Goal: Information Seeking & Learning: Learn about a topic

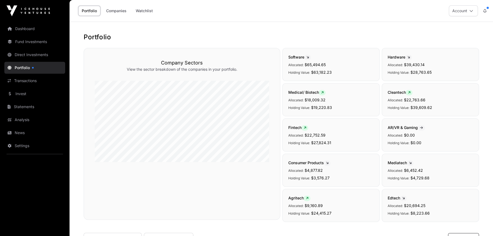
click at [116, 12] on link "Companies" at bounding box center [116, 11] width 27 height 10
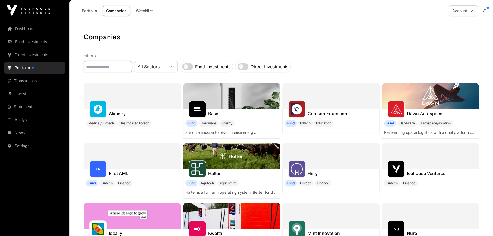
click at [99, 67] on input "text" at bounding box center [108, 66] width 48 height 11
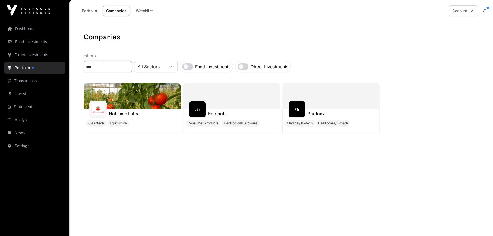
drag, startPoint x: 103, startPoint y: 67, endPoint x: 79, endPoint y: 66, distance: 24.2
click at [84, 66] on input "***" at bounding box center [108, 66] width 48 height 11
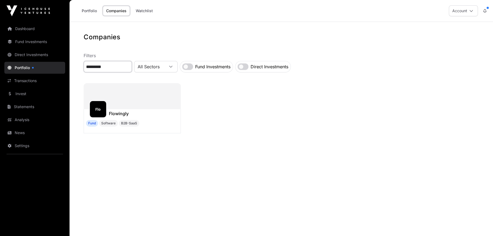
type input "*********"
click at [119, 113] on h1 "Flowingly" at bounding box center [119, 113] width 20 height 7
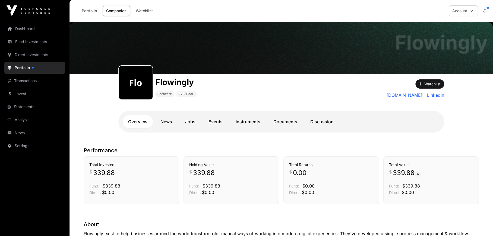
click at [287, 122] on link "Documents" at bounding box center [285, 121] width 35 height 13
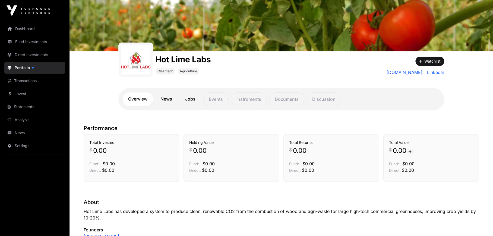
scroll to position [39, 0]
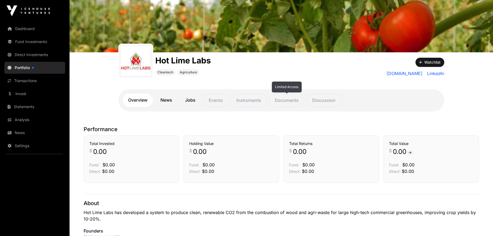
click at [292, 103] on p "Documents" at bounding box center [286, 101] width 35 height 14
click at [319, 102] on p "Discussion" at bounding box center [323, 101] width 35 height 14
click at [246, 102] on p "Instruments" at bounding box center [249, 101] width 36 height 14
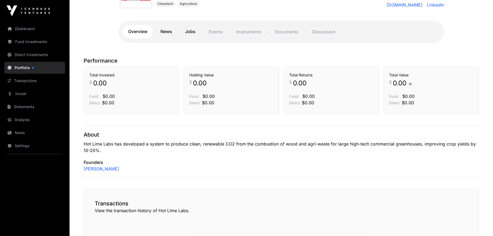
scroll to position [0, 0]
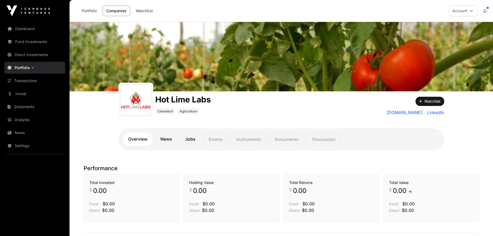
click at [90, 10] on link "Portfolio" at bounding box center [89, 11] width 22 height 10
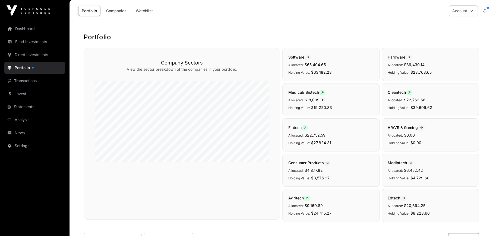
click at [120, 9] on link "Companies" at bounding box center [116, 11] width 27 height 10
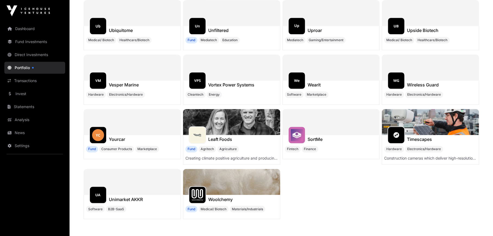
scroll to position [5245, 0]
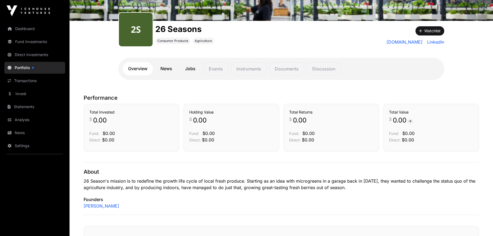
scroll to position [71, 0]
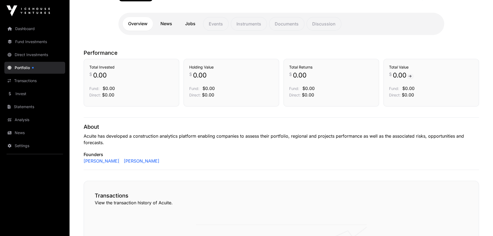
scroll to position [115, 0]
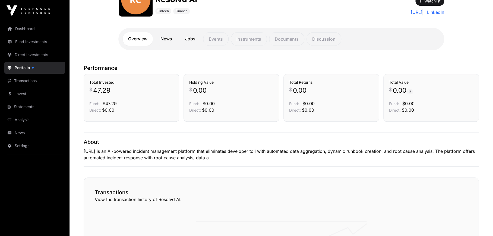
scroll to position [83, 0]
